Goal: Task Accomplishment & Management: Manage account settings

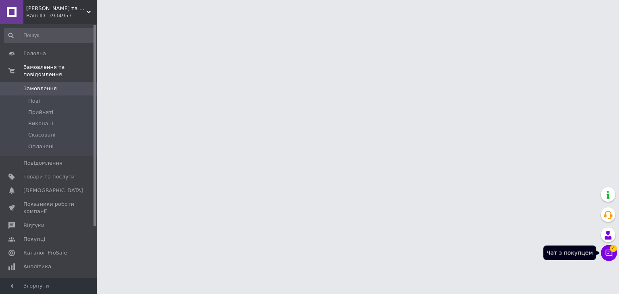
click at [610, 254] on icon at bounding box center [609, 253] width 8 height 8
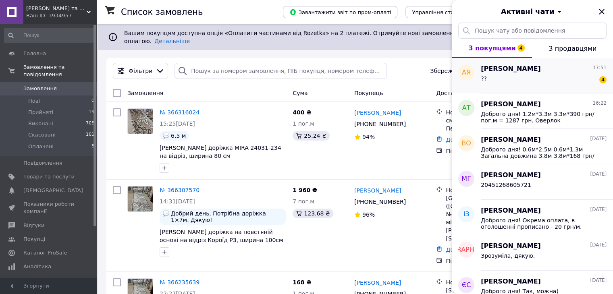
click at [523, 76] on div "?? 4" at bounding box center [544, 80] width 126 height 13
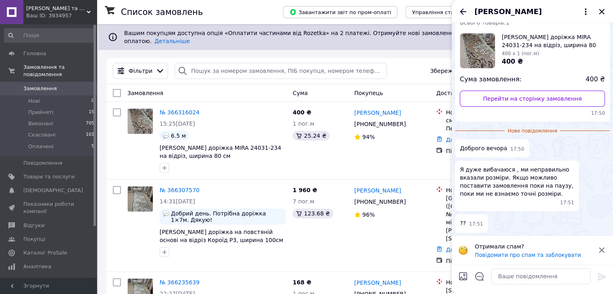
scroll to position [41, 0]
click at [601, 252] on icon at bounding box center [602, 250] width 10 height 10
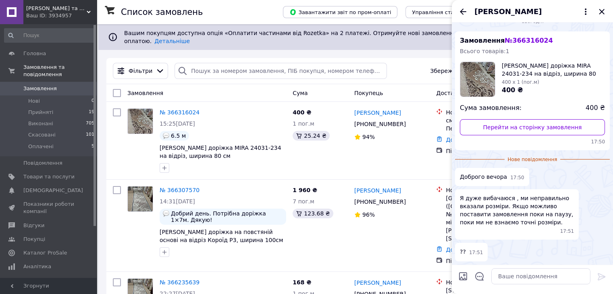
scroll to position [12, 0]
click at [464, 11] on icon "Назад" at bounding box center [463, 12] width 10 height 10
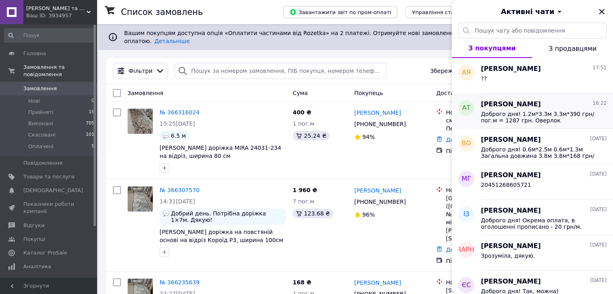
click at [547, 110] on div "Доброго дня! 1.2м*3.3м 3.3м*390 грн/пог.м = 1287 грн. Оверлок 1.2м*2зрізи*20грн…" at bounding box center [544, 116] width 126 height 15
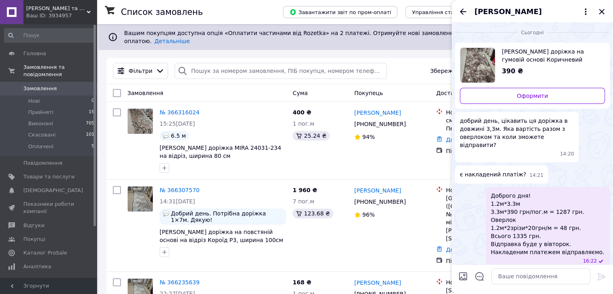
scroll to position [0, 0]
click at [464, 9] on icon "Назад" at bounding box center [463, 12] width 10 height 10
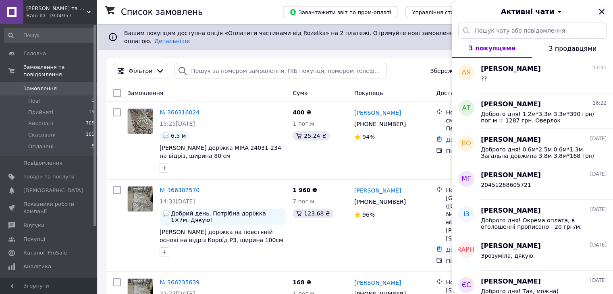
click at [599, 11] on icon "Закрити" at bounding box center [602, 12] width 10 height 10
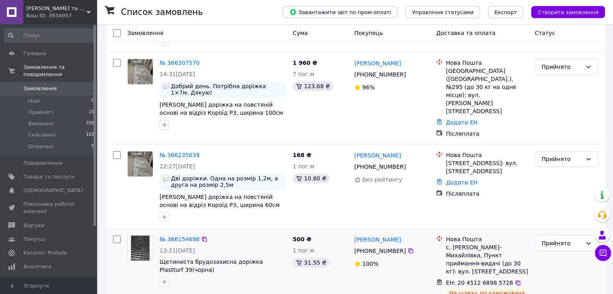
scroll to position [201, 0]
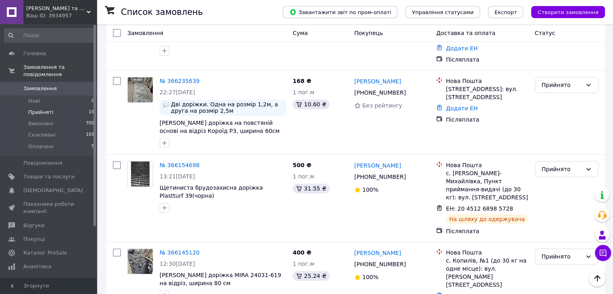
click at [35, 109] on span "Прийняті" at bounding box center [40, 112] width 25 height 7
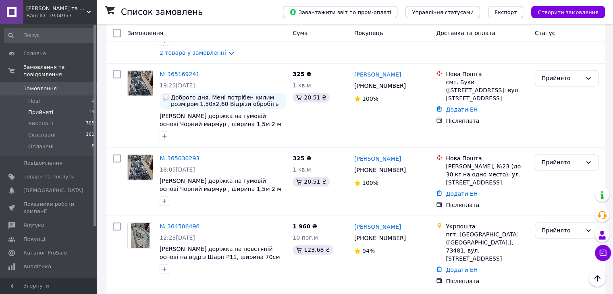
scroll to position [1333, 0]
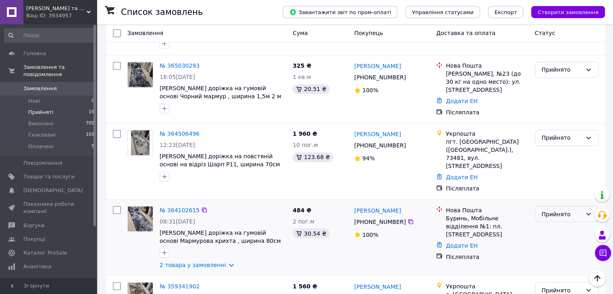
click at [550, 209] on div "Прийнято" at bounding box center [561, 213] width 40 height 9
click at [557, 162] on li "Виконано" at bounding box center [566, 163] width 63 height 15
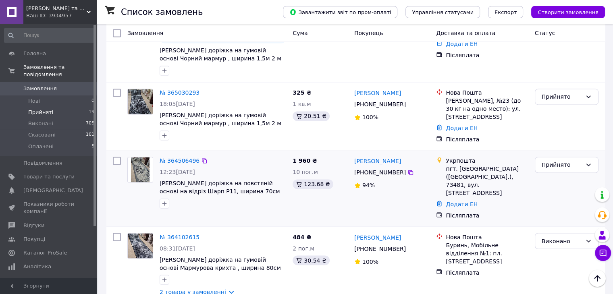
scroll to position [1292, 0]
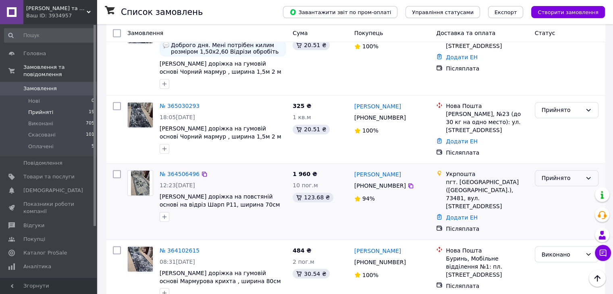
click at [550, 174] on div "Прийнято" at bounding box center [561, 178] width 40 height 9
click at [548, 135] on li "Виконано" at bounding box center [566, 135] width 63 height 15
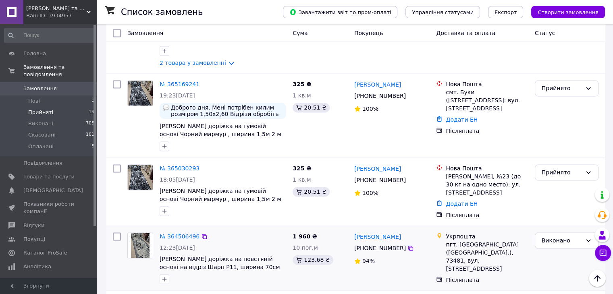
scroll to position [1212, 0]
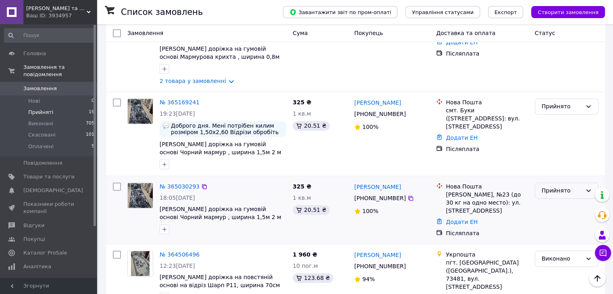
click at [549, 186] on div "Прийнято" at bounding box center [561, 190] width 40 height 9
click at [548, 151] on li "Виконано" at bounding box center [566, 148] width 63 height 15
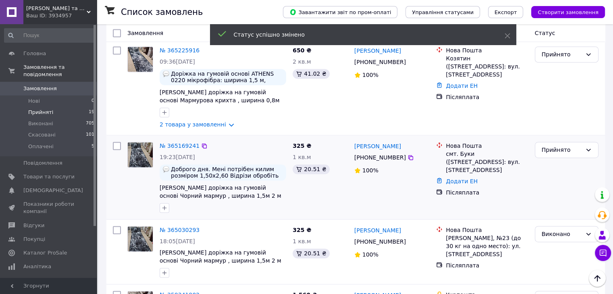
scroll to position [1144, 0]
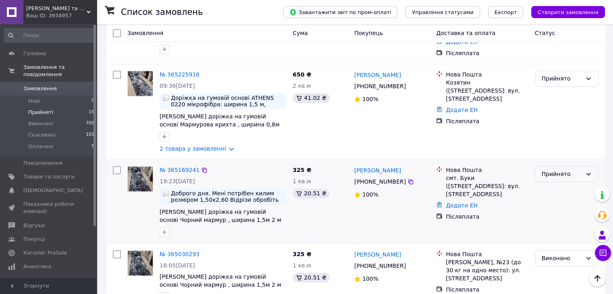
click at [580, 170] on div "Прийнято" at bounding box center [561, 174] width 40 height 9
click at [570, 131] on li "Виконано" at bounding box center [566, 131] width 63 height 15
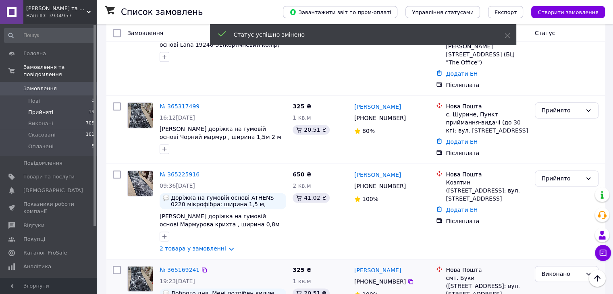
scroll to position [1039, 0]
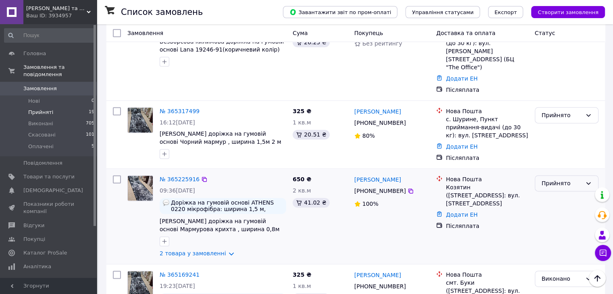
click at [550, 179] on div "Прийнято" at bounding box center [561, 183] width 40 height 9
click at [550, 137] on li "Виконано" at bounding box center [566, 140] width 63 height 15
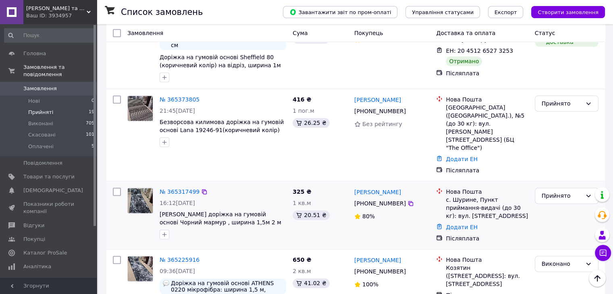
scroll to position [919, 0]
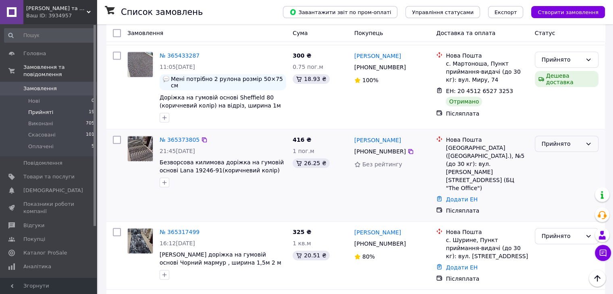
click at [561, 136] on div "Прийнято" at bounding box center [567, 144] width 64 height 16
click at [558, 125] on li "Виконано" at bounding box center [566, 124] width 63 height 15
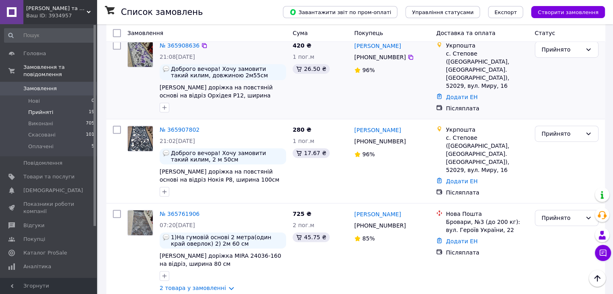
scroll to position [516, 0]
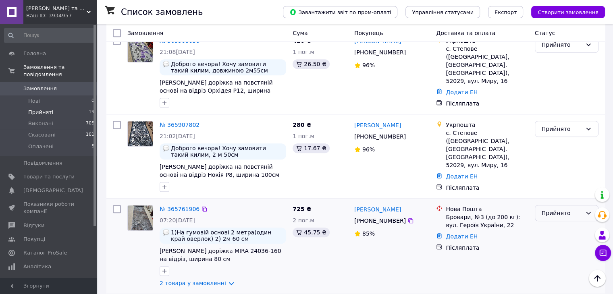
click at [572, 209] on div "Прийнято" at bounding box center [561, 213] width 40 height 9
click at [560, 195] on li "Виконано" at bounding box center [566, 198] width 63 height 15
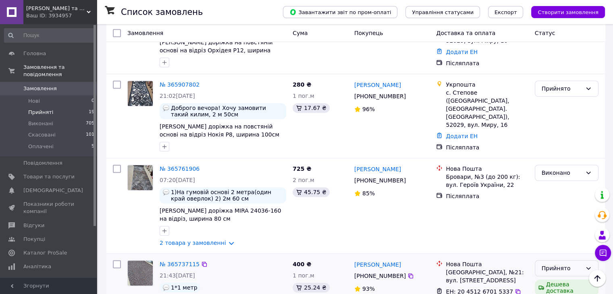
click at [542, 264] on div "Прийнято" at bounding box center [561, 268] width 40 height 9
click at [545, 255] on li "Виконано" at bounding box center [566, 253] width 63 height 15
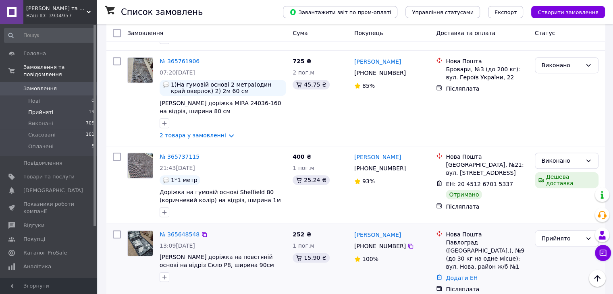
scroll to position [677, 0]
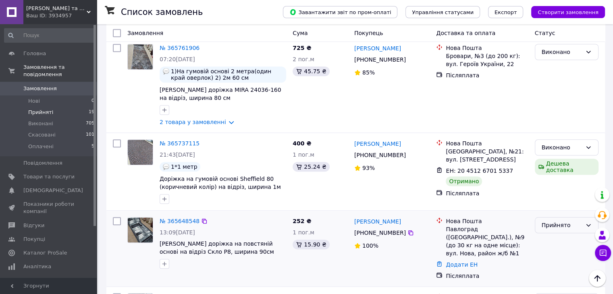
click at [550, 217] on div "Прийнято" at bounding box center [567, 225] width 64 height 16
click at [553, 208] on li "Виконано" at bounding box center [566, 210] width 63 height 15
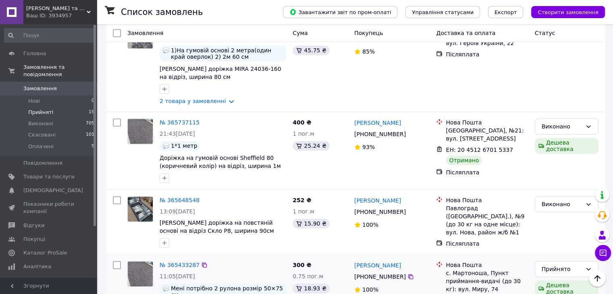
scroll to position [717, 0]
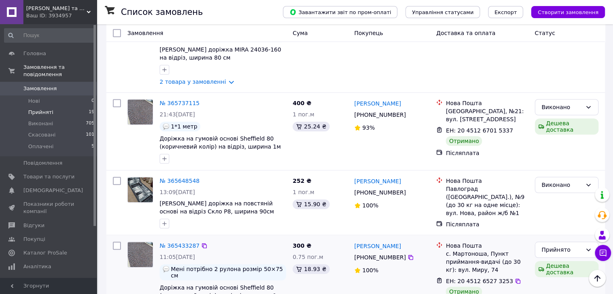
drag, startPoint x: 550, startPoint y: 216, endPoint x: 540, endPoint y: 274, distance: 59.6
click at [559, 245] on div "Прийнято" at bounding box center [561, 249] width 40 height 9
click at [561, 233] on li "Виконано" at bounding box center [566, 235] width 63 height 15
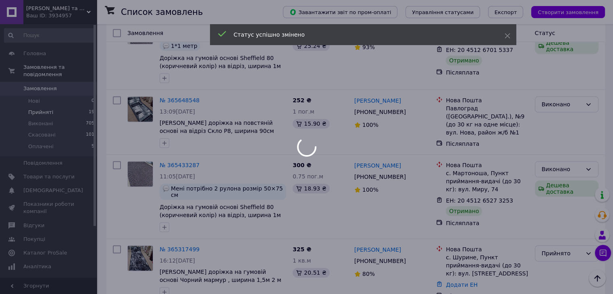
scroll to position [558, 0]
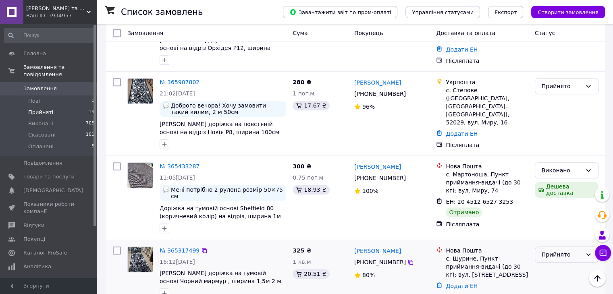
click at [549, 250] on div "Прийнято" at bounding box center [561, 254] width 40 height 9
click at [546, 235] on li "Виконано" at bounding box center [566, 234] width 63 height 15
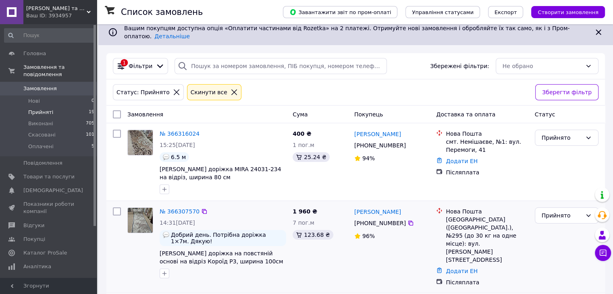
scroll to position [0, 0]
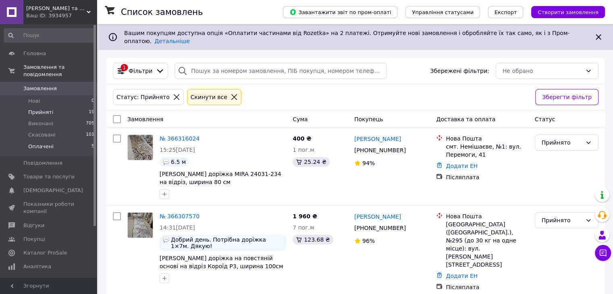
click at [79, 141] on li "Оплачені 5" at bounding box center [49, 148] width 99 height 15
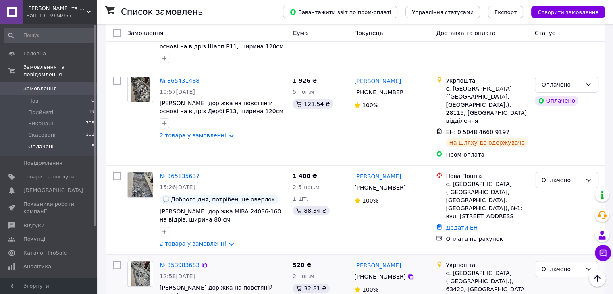
scroll to position [219, 0]
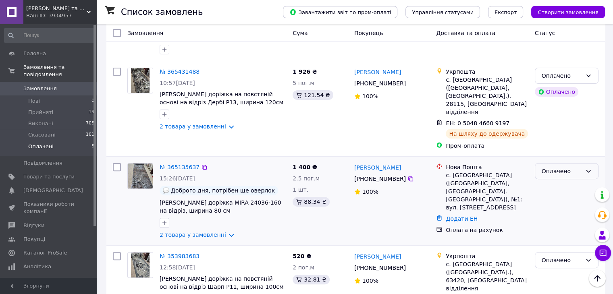
click at [588, 170] on icon at bounding box center [588, 171] width 4 height 2
click at [569, 177] on li "Виконано" at bounding box center [566, 177] width 63 height 15
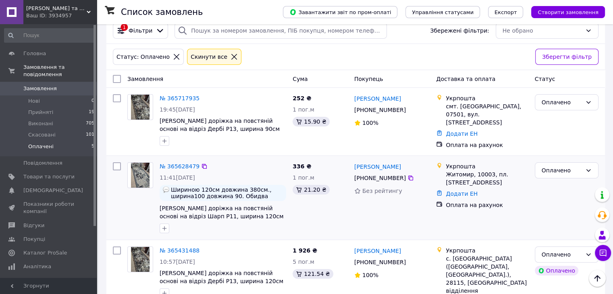
scroll to position [121, 0]
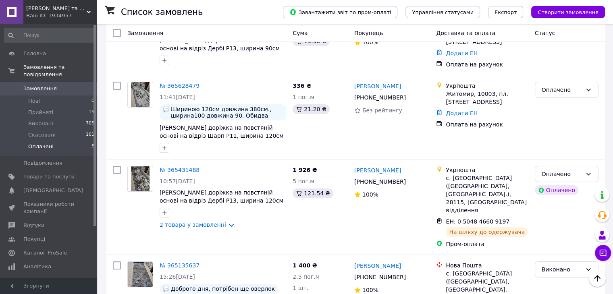
click at [38, 85] on span "Замовлення" at bounding box center [39, 88] width 33 height 7
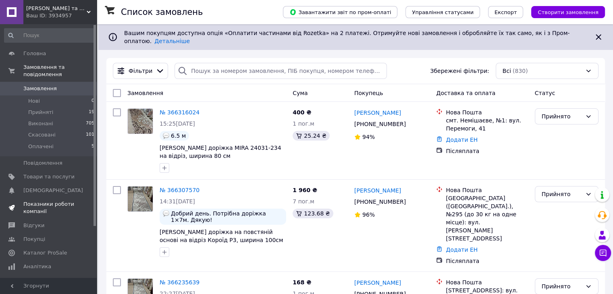
click at [39, 202] on span "Показники роботи компанії" at bounding box center [48, 208] width 51 height 15
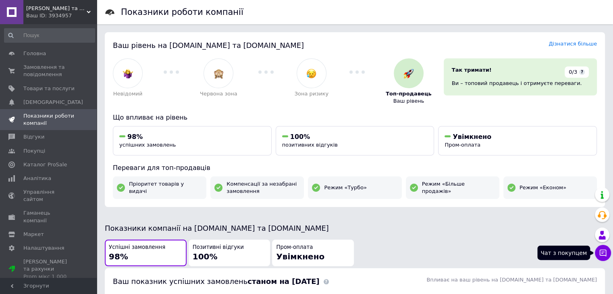
click at [604, 254] on icon at bounding box center [603, 253] width 8 height 8
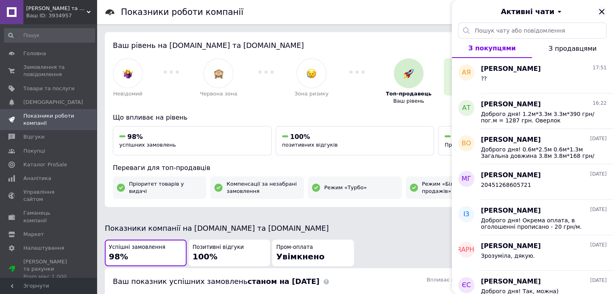
click at [600, 12] on icon "Закрити" at bounding box center [602, 12] width 10 height 10
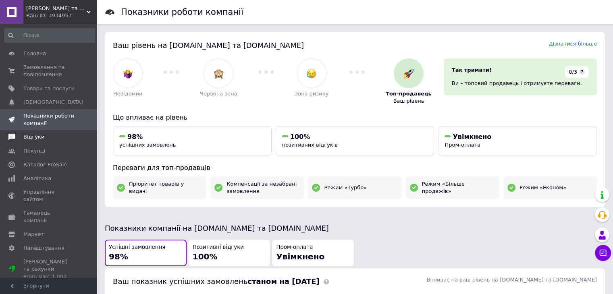
click at [35, 139] on span "Відгуки" at bounding box center [33, 136] width 21 height 7
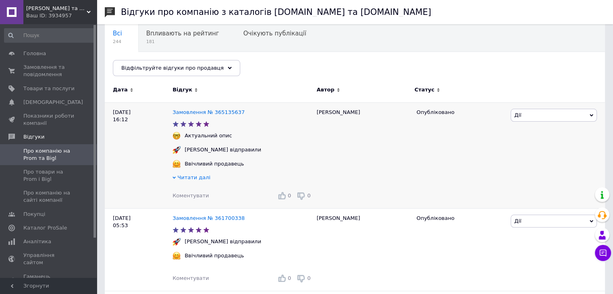
scroll to position [81, 0]
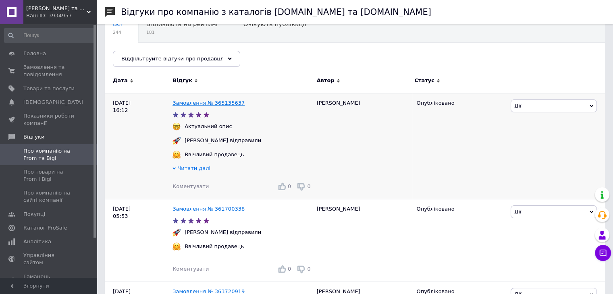
click at [222, 100] on link "Замовлення № 365135637" at bounding box center [208, 103] width 72 height 6
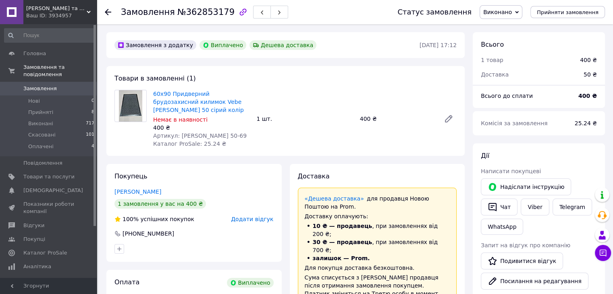
scroll to position [40, 0]
